Goal: Check status

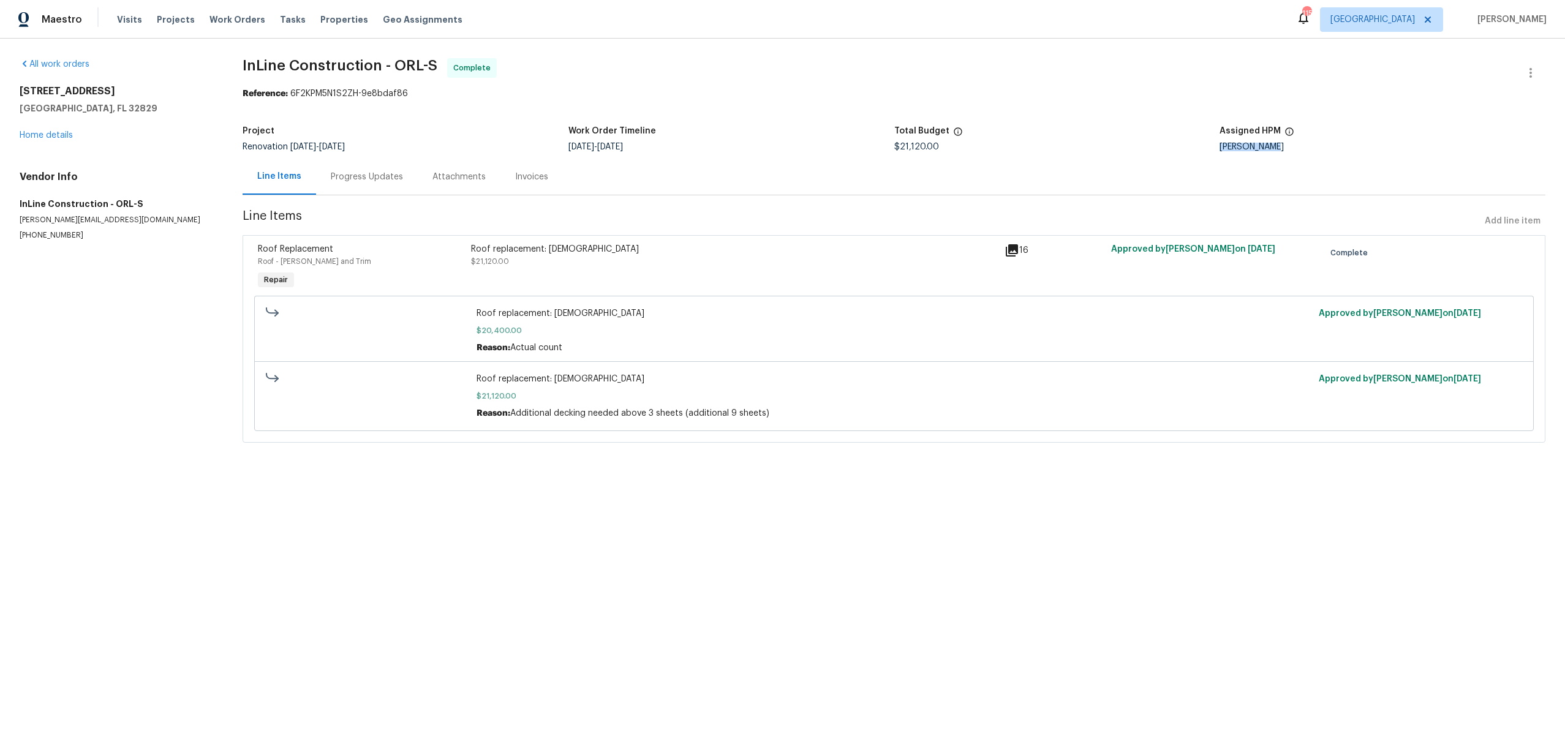
drag, startPoint x: 1267, startPoint y: 148, endPoint x: 1213, endPoint y: 145, distance: 54.6
click at [1219, 145] on div "[PERSON_NAME]" at bounding box center [1382, 147] width 326 height 9
copy div "[PERSON_NAME]"
click at [942, 179] on div "Line Items Progress Updates Attachments Invoices" at bounding box center [894, 177] width 1303 height 37
drag, startPoint x: 933, startPoint y: 150, endPoint x: 890, endPoint y: 148, distance: 43.6
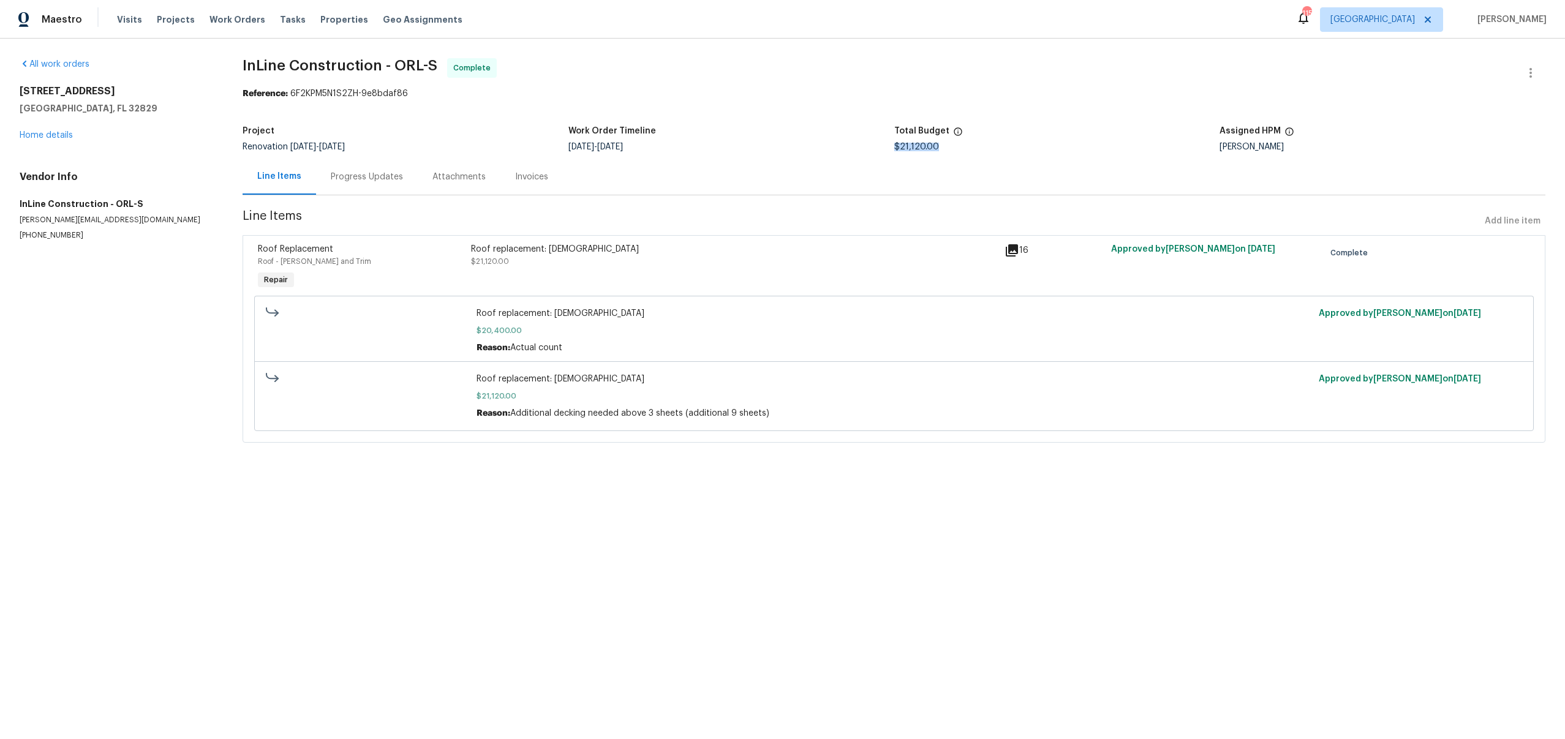
click at [894, 148] on div "$21,120.00" at bounding box center [1057, 147] width 326 height 9
copy span "$21,120.00"
click at [408, 477] on html "Maestro Visits Projects Work Orders Tasks Properties Geo Assignments 115 [GEOGR…" at bounding box center [782, 238] width 1565 height 477
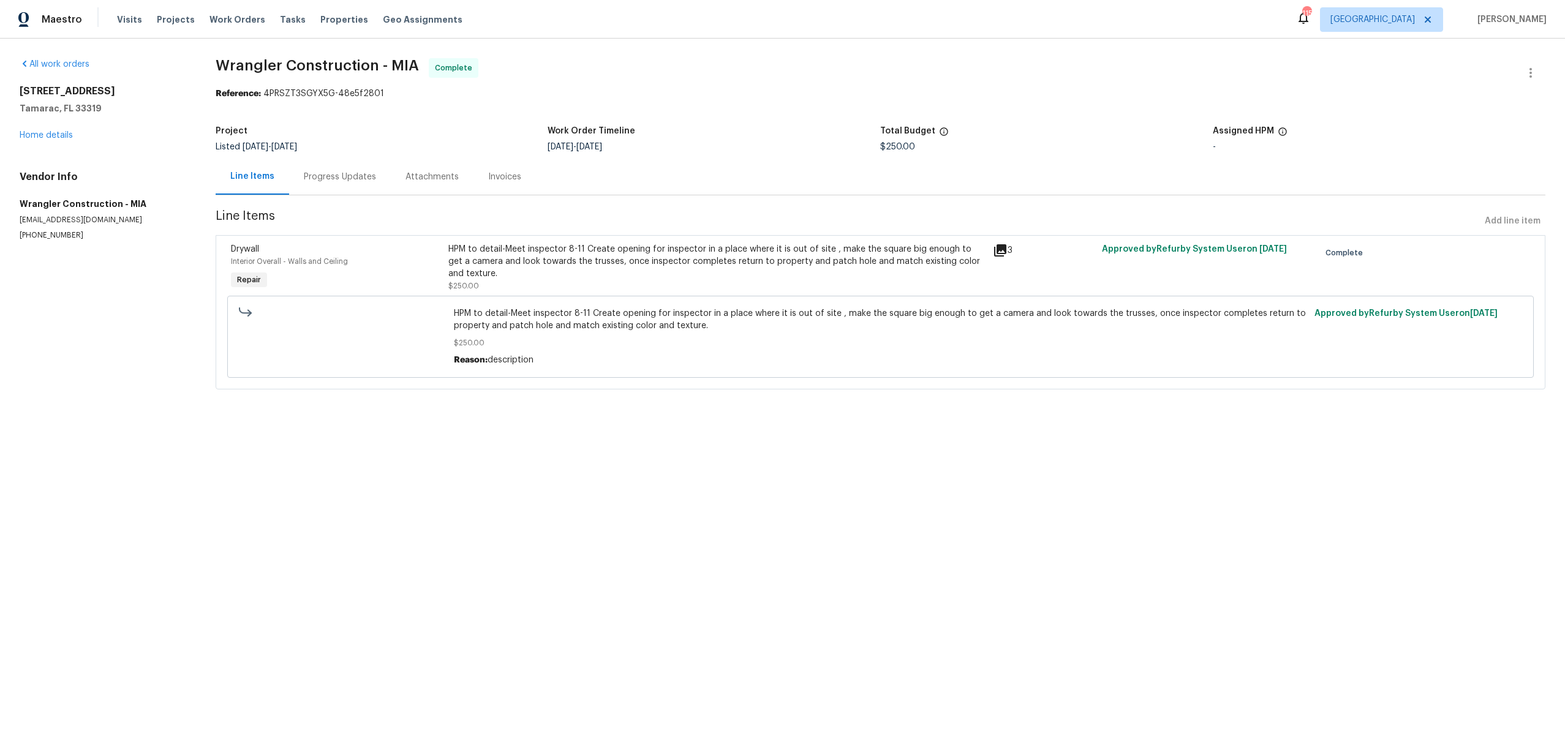
click at [347, 183] on div "Progress Updates" at bounding box center [340, 177] width 72 height 12
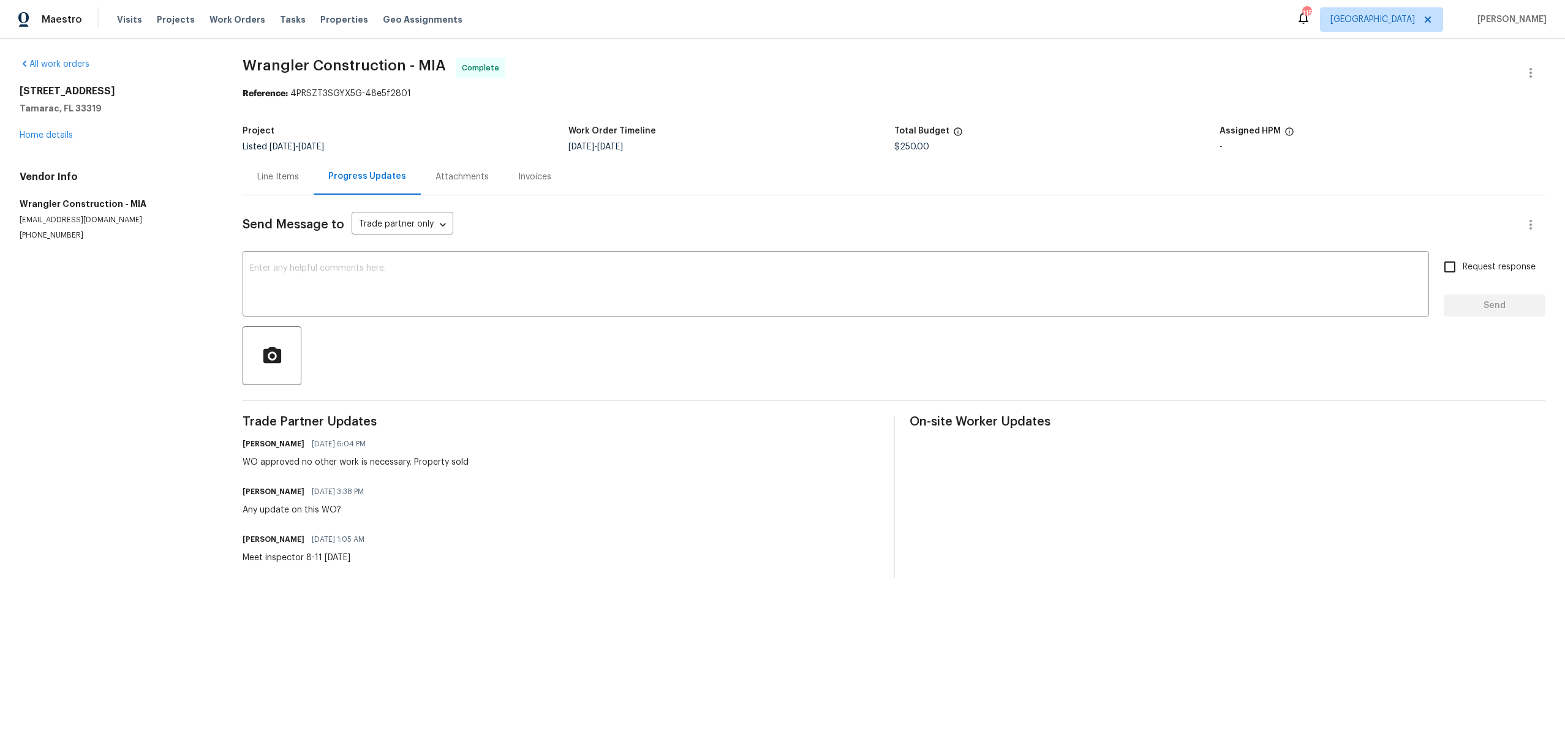
click at [424, 554] on div "Alex Baquerizo 08/19/2025 1:05 AM Meet inspector 8-11 Friday" at bounding box center [561, 547] width 636 height 33
